Goal: Information Seeking & Learning: Learn about a topic

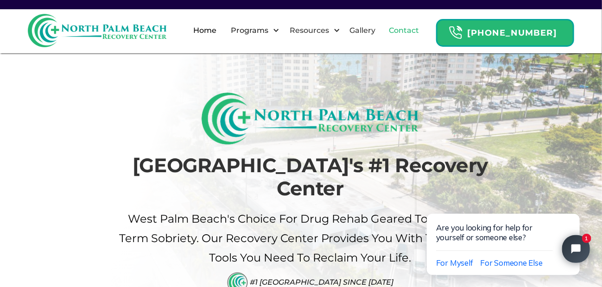
click at [415, 29] on link "Contact" at bounding box center [403, 31] width 41 height 30
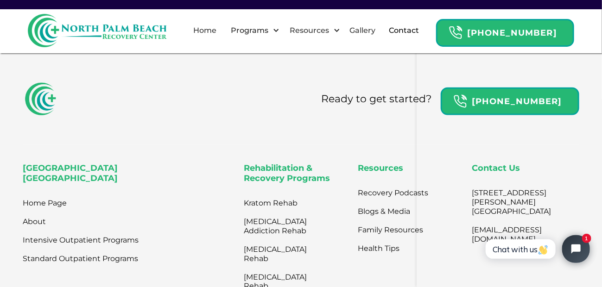
scroll to position [556, 0]
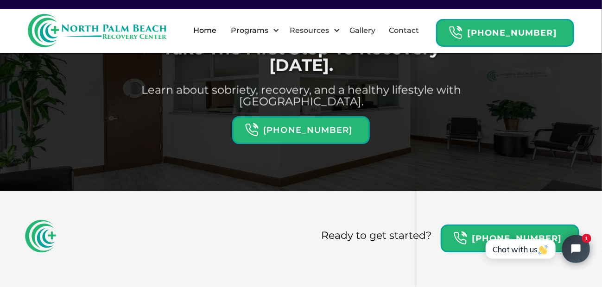
scroll to position [2921, 0]
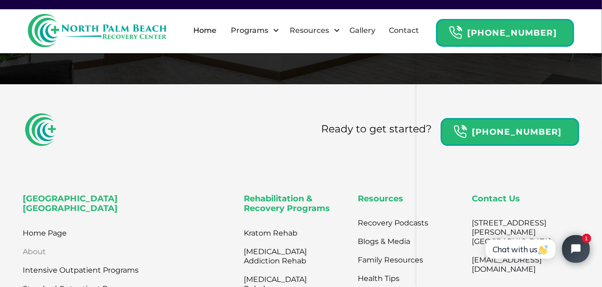
click at [41, 243] on link "About" at bounding box center [34, 252] width 23 height 19
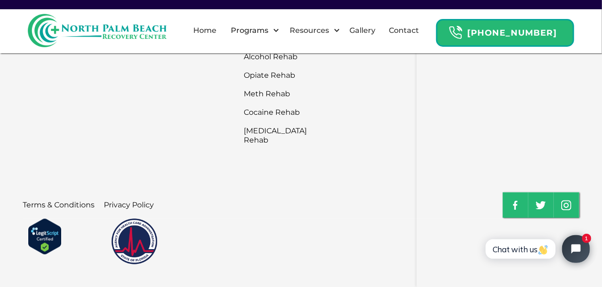
scroll to position [2198, 0]
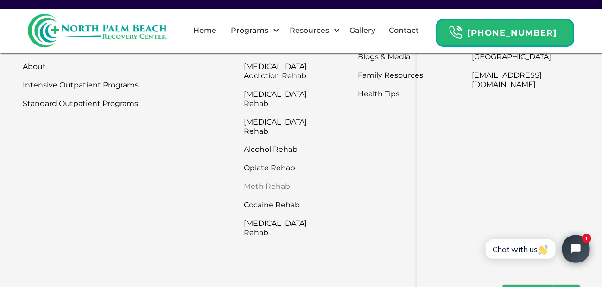
click at [269, 178] on link "Meth Rehab" at bounding box center [283, 187] width 79 height 19
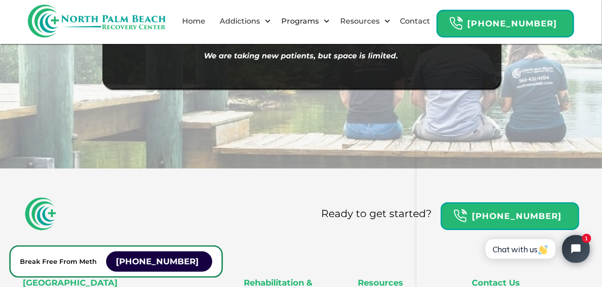
scroll to position [10777, 0]
